Goal: Contribute content: Contribute content

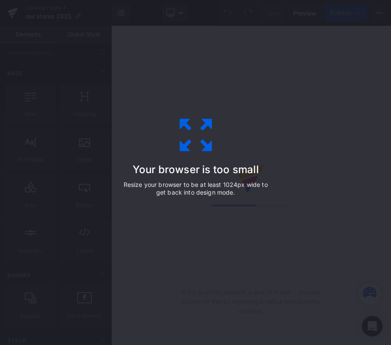
click at [219, 136] on div "Your browser is too small Resize your browser to be at least 1024px wide to get…" at bounding box center [195, 173] width 193 height 172
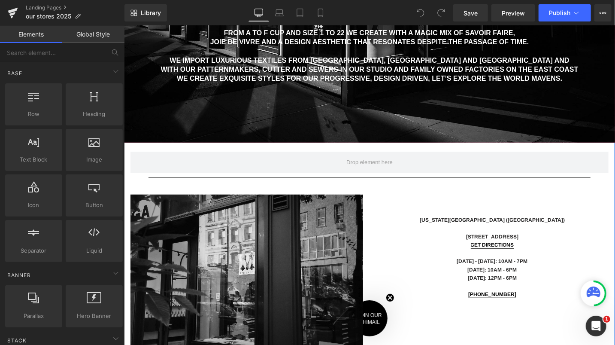
scroll to position [352, 0]
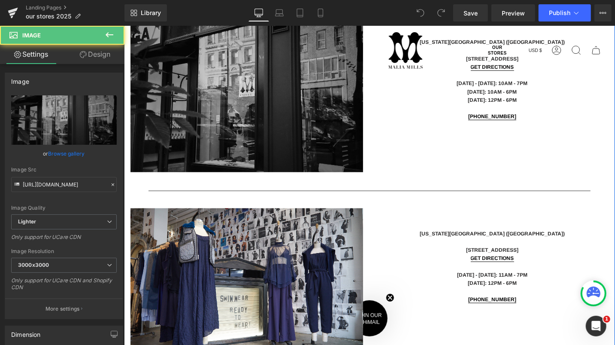
click at [244, 102] on img at bounding box center [246, 93] width 233 height 155
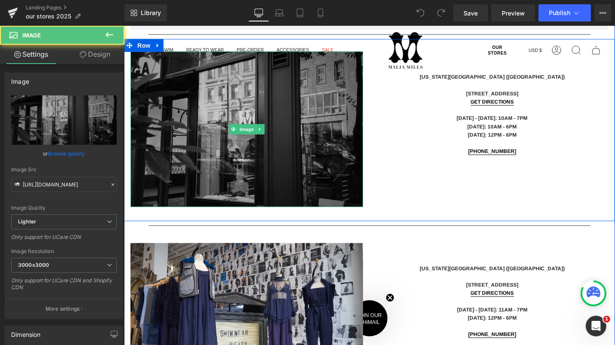
scroll to position [373, 0]
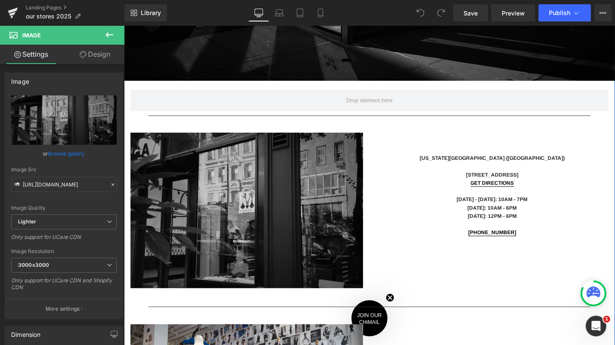
click at [230, 237] on img at bounding box center [246, 209] width 233 height 155
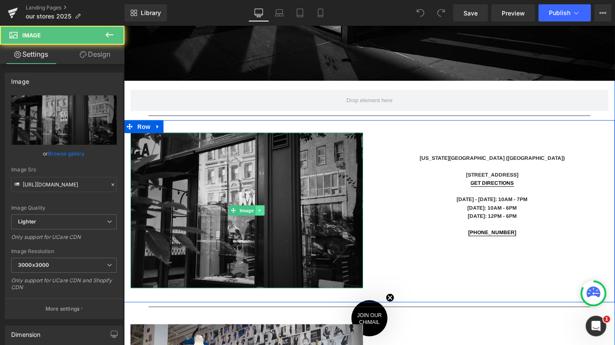
click at [258, 210] on icon at bounding box center [260, 209] width 5 height 5
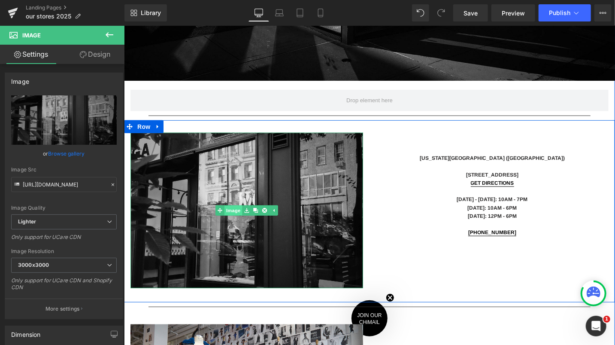
click at [228, 211] on link "Image" at bounding box center [228, 210] width 27 height 10
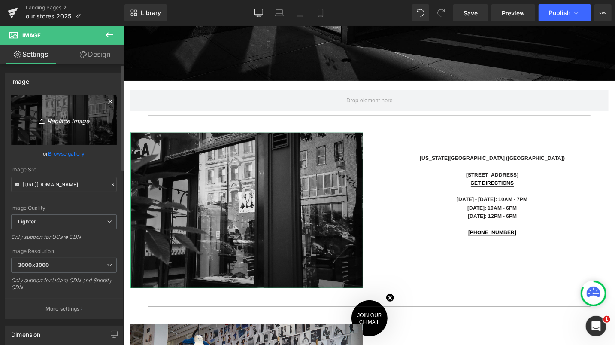
click at [52, 124] on icon "Replace Image" at bounding box center [64, 120] width 69 height 11
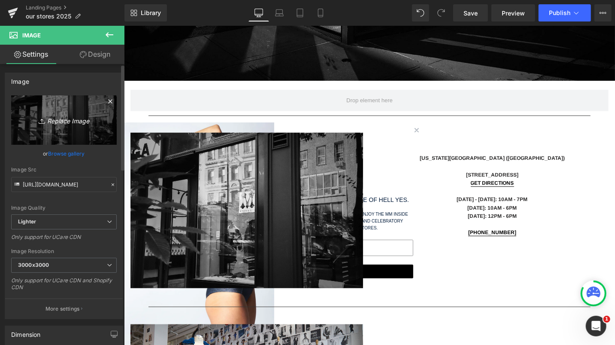
type input "C:\fakepath\madison-store-for-homepage_241A3503_Audi_Pant_-1-(2).jpg"
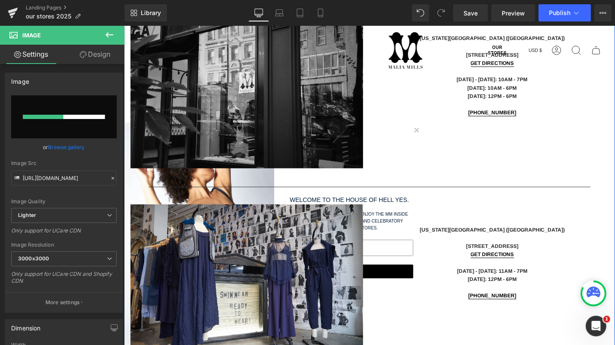
scroll to position [525, 0]
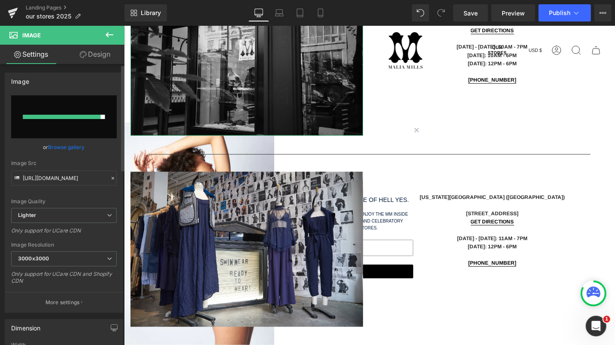
click at [70, 145] on link "Browse gallery" at bounding box center [67, 147] width 36 height 15
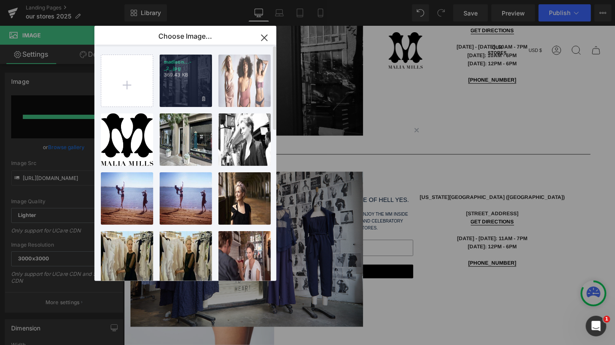
click at [194, 79] on div "madison...-_2_.jpg 369.43 KB" at bounding box center [186, 81] width 52 height 52
type input "[URL][DOMAIN_NAME]"
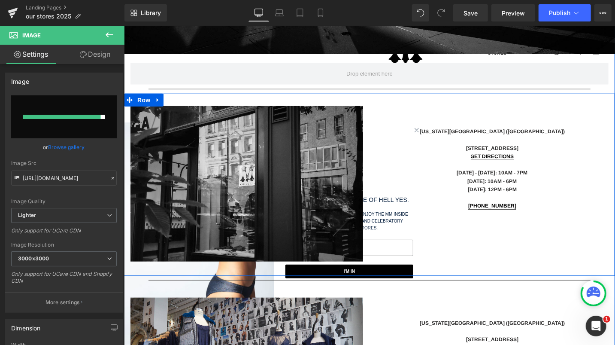
scroll to position [386, 0]
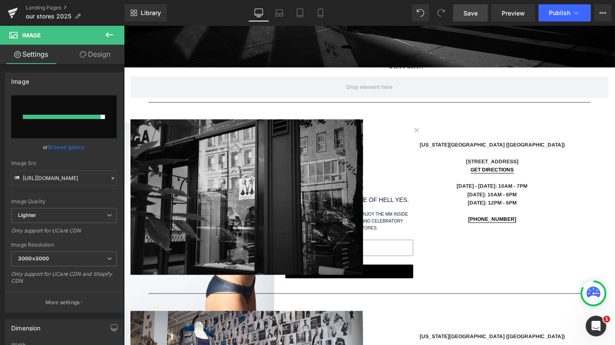
click at [391, 15] on link "Save" at bounding box center [470, 12] width 35 height 17
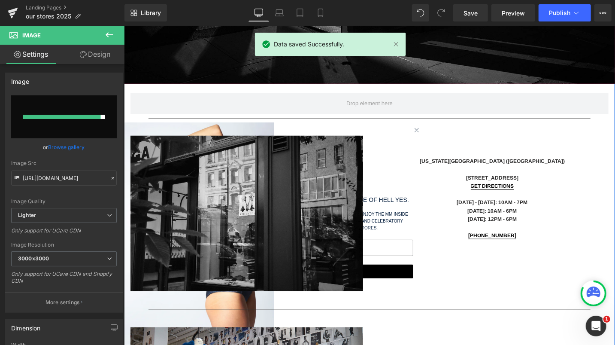
scroll to position [395, 0]
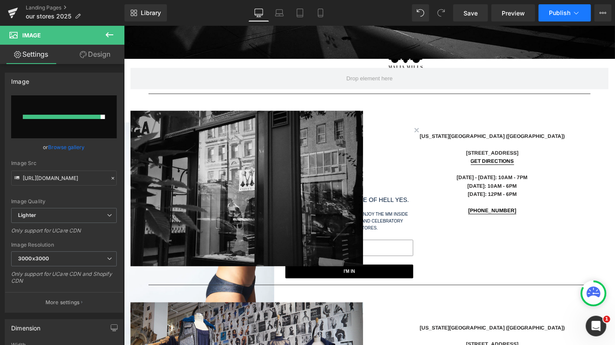
click at [391, 9] on span "Publish" at bounding box center [559, 12] width 21 height 7
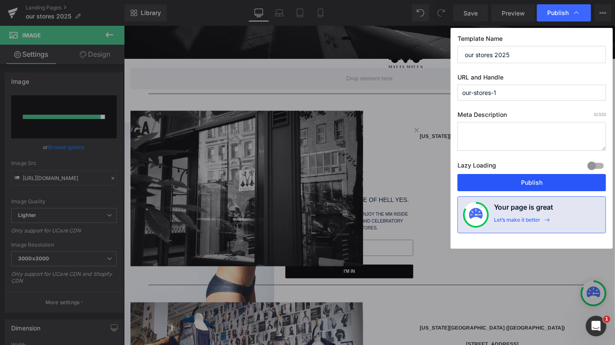
click at [391, 181] on button "Publish" at bounding box center [532, 182] width 149 height 17
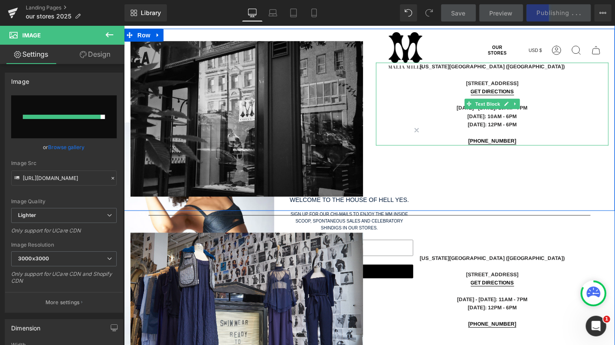
scroll to position [495, 0]
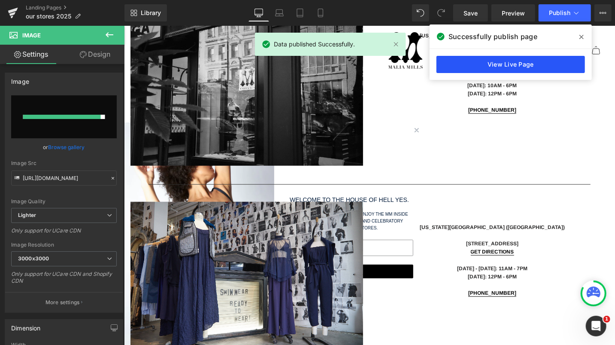
click at [391, 69] on link "View Live Page" at bounding box center [511, 64] width 149 height 17
